Goal: Information Seeking & Learning: Learn about a topic

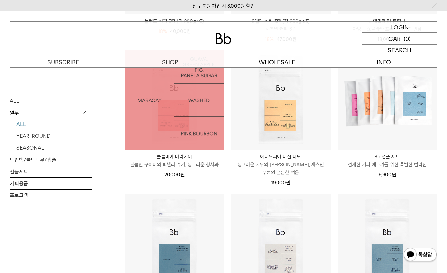
scroll to position [360, 0]
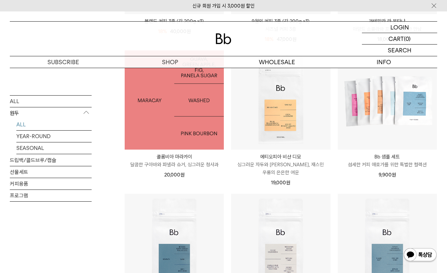
click at [181, 149] on img at bounding box center [174, 99] width 99 height 99
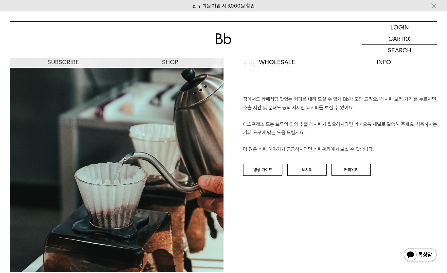
scroll to position [707, 0]
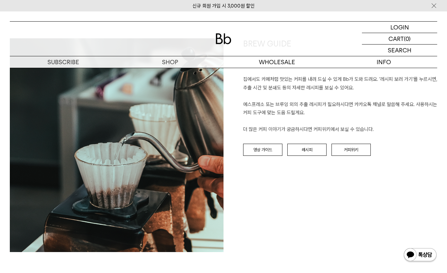
click at [356, 148] on link "커피위키" at bounding box center [351, 150] width 39 height 12
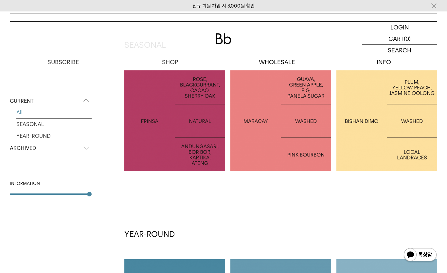
scroll to position [133, 0]
click at [300, 140] on div at bounding box center [280, 121] width 101 height 101
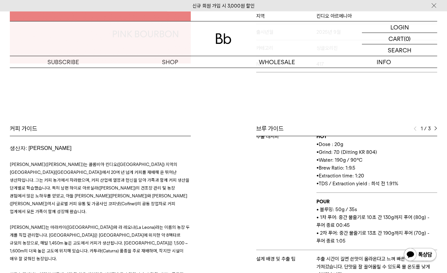
scroll to position [34, 0]
click at [435, 131] on img at bounding box center [435, 129] width 3 height 5
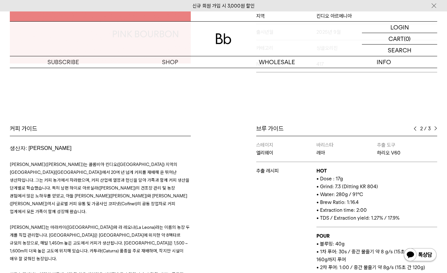
scroll to position [0, 0]
click at [432, 133] on div "2 / 3" at bounding box center [426, 129] width 24 height 8
click at [438, 129] on div "브루 가이드 2 / 3 스테이지 엘리웨이 바리스타 설 추출 도구 하리오 V60 추출 레시피 HOT • Dose : 20g • Grind: 7.…" at bounding box center [332, 221] width 217 height 193
click at [436, 131] on img at bounding box center [435, 128] width 3 height 5
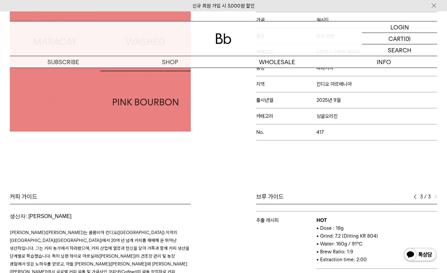
scroll to position [164, 0]
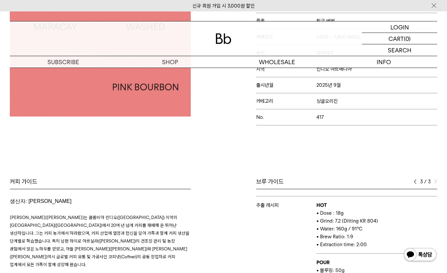
click at [414, 184] on img at bounding box center [415, 182] width 3 height 5
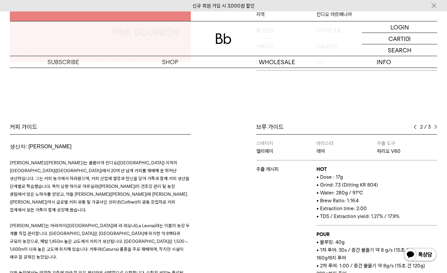
scroll to position [198, 0]
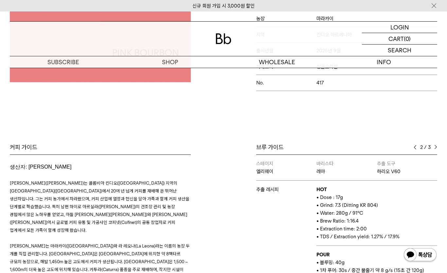
click at [417, 148] on img at bounding box center [415, 147] width 3 height 5
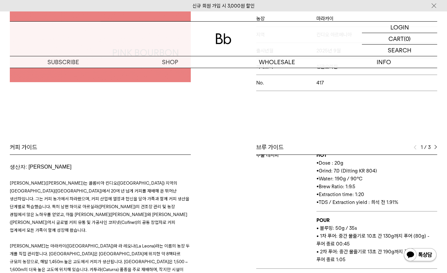
scroll to position [34, 0]
